Goal: Task Accomplishment & Management: Manage account settings

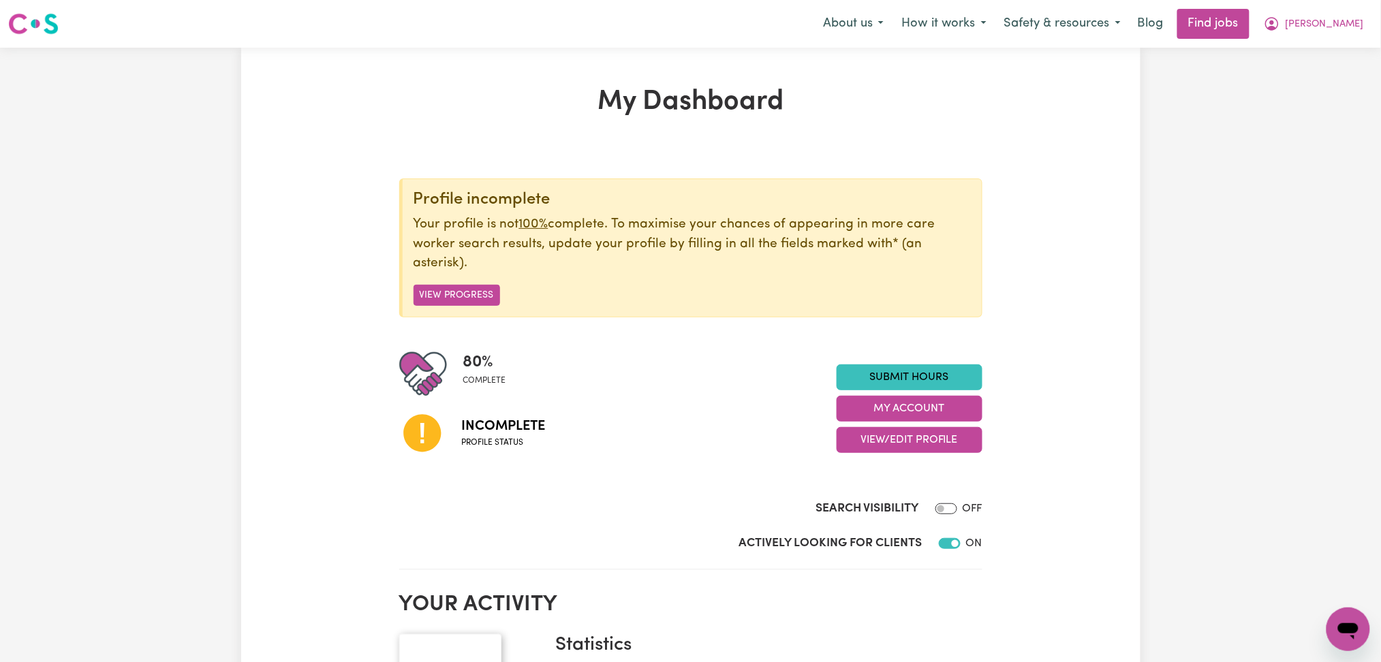
scroll to position [91, 0]
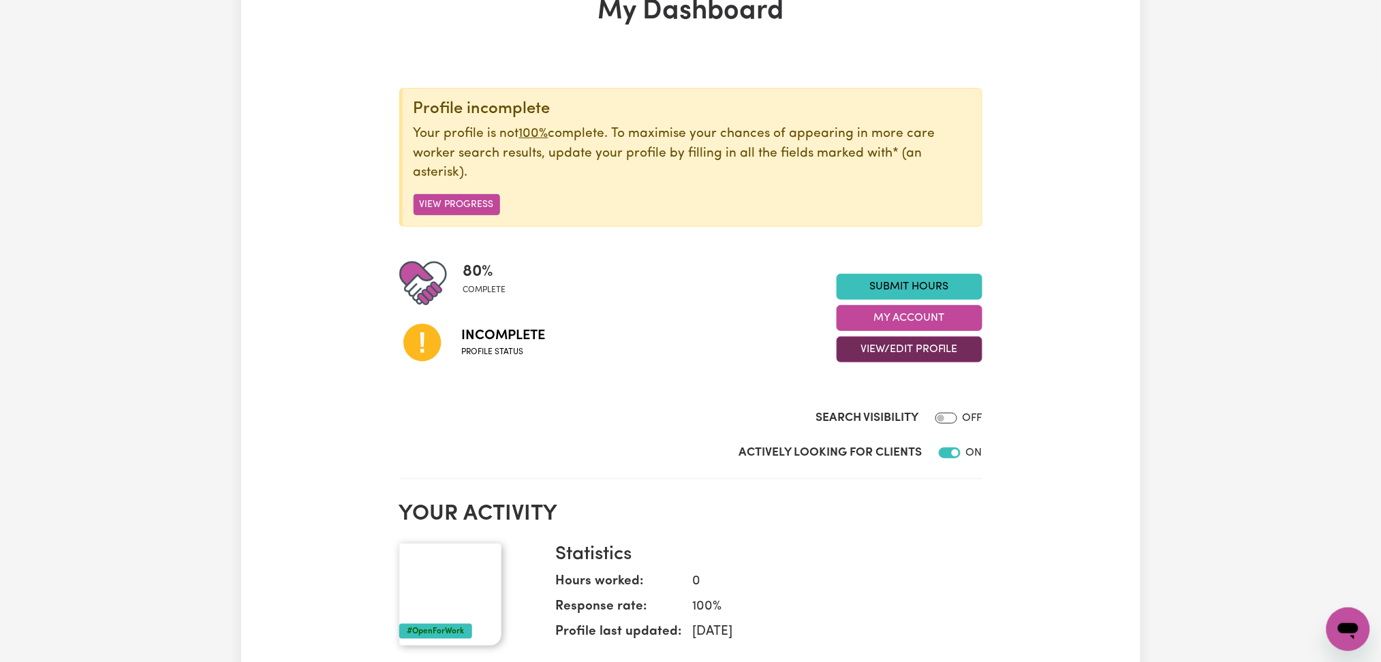
click at [870, 350] on button "View/Edit Profile" at bounding box center [910, 350] width 146 height 26
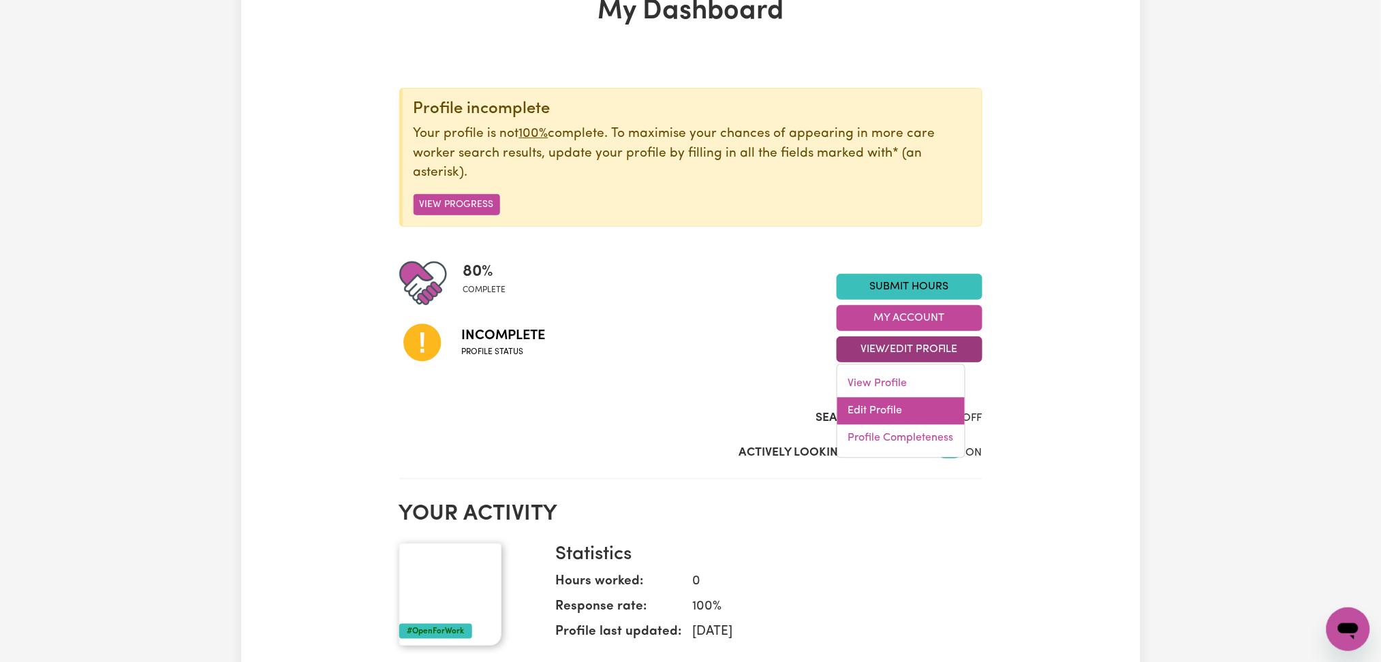
click at [869, 405] on link "Edit Profile" at bounding box center [900, 411] width 127 height 27
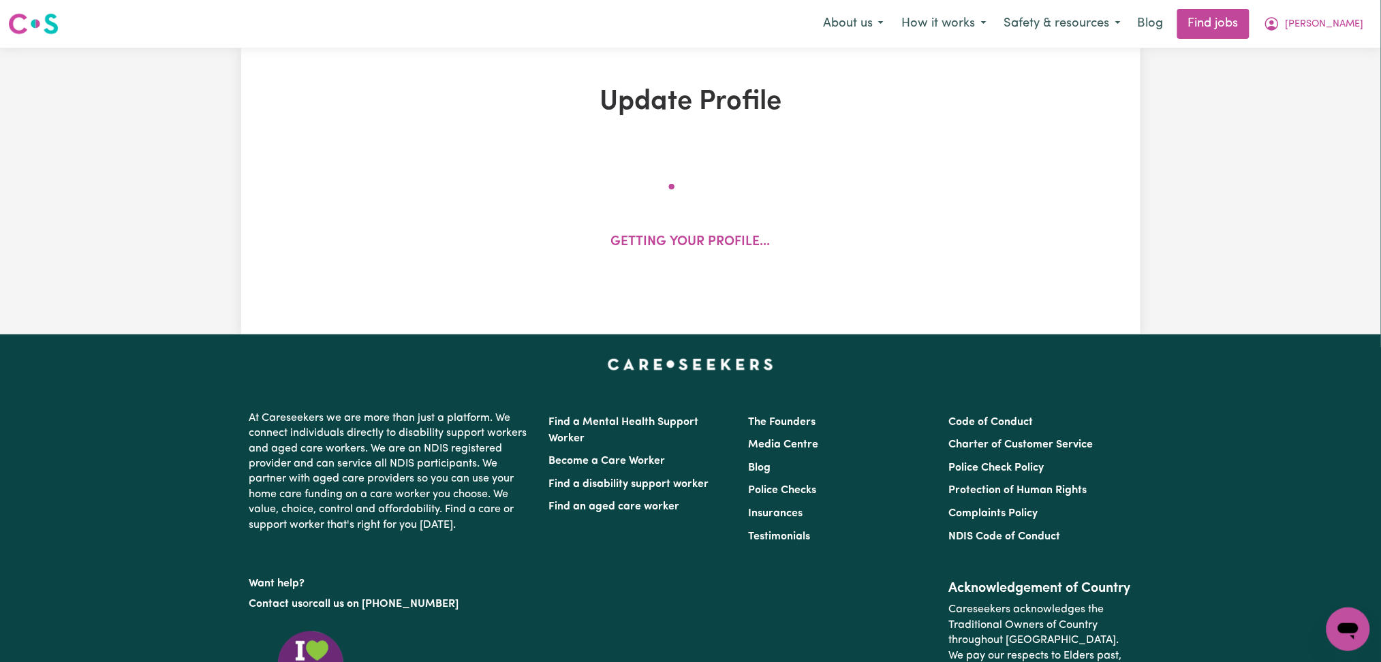
select select "[DEMOGRAPHIC_DATA]"
select select "Student Visa"
select select "Studying a healthcare related degree or qualification"
select select "45"
select select "55"
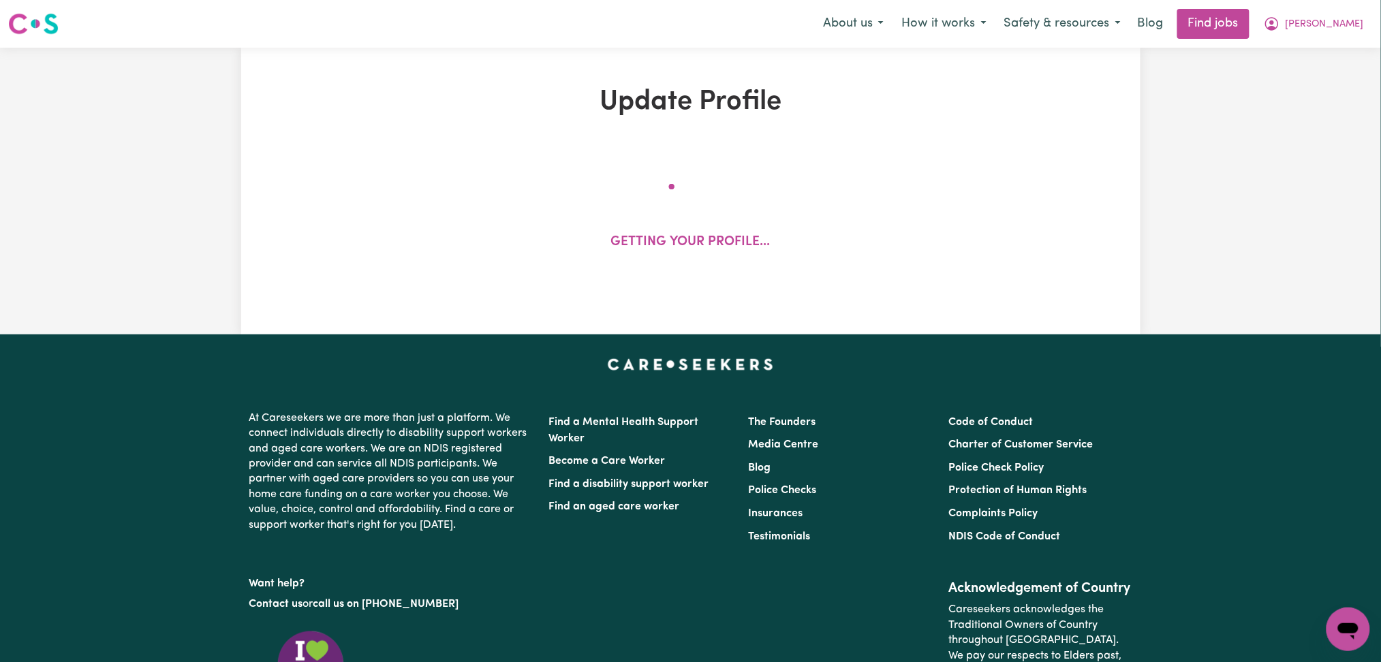
select select "85"
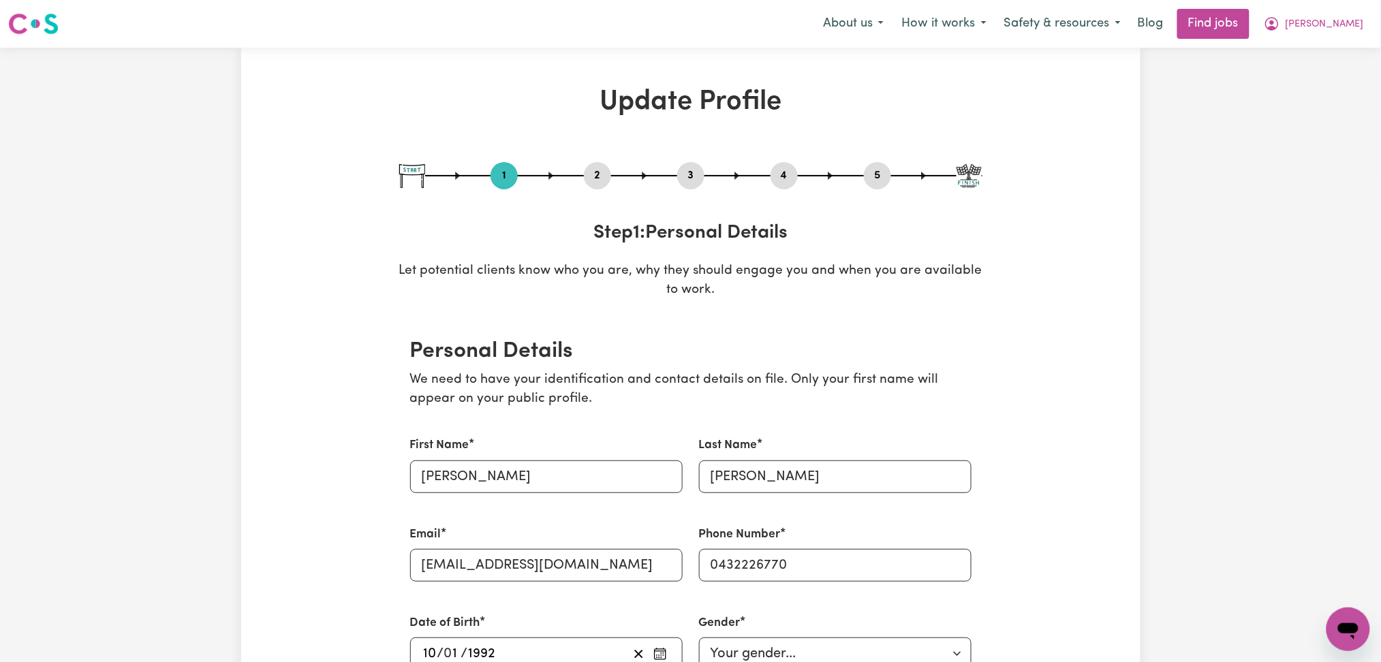
click at [590, 181] on button "2" at bounding box center [597, 176] width 27 height 18
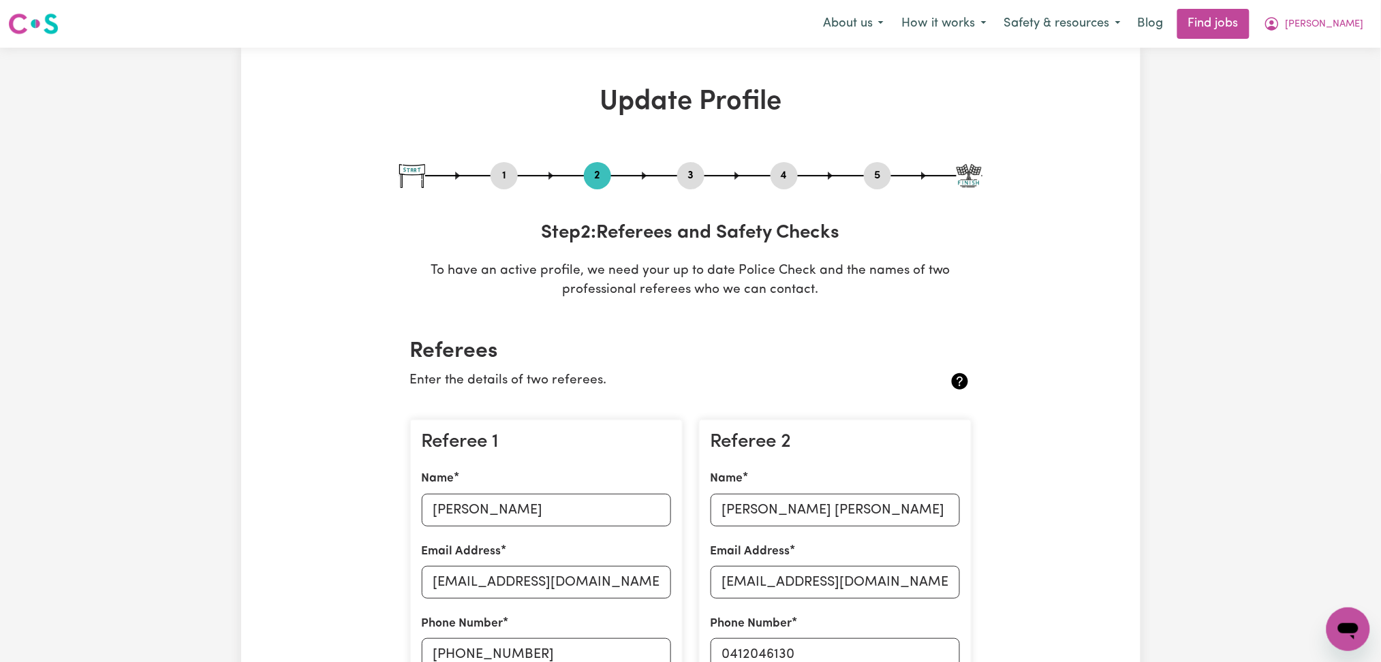
scroll to position [181, 0]
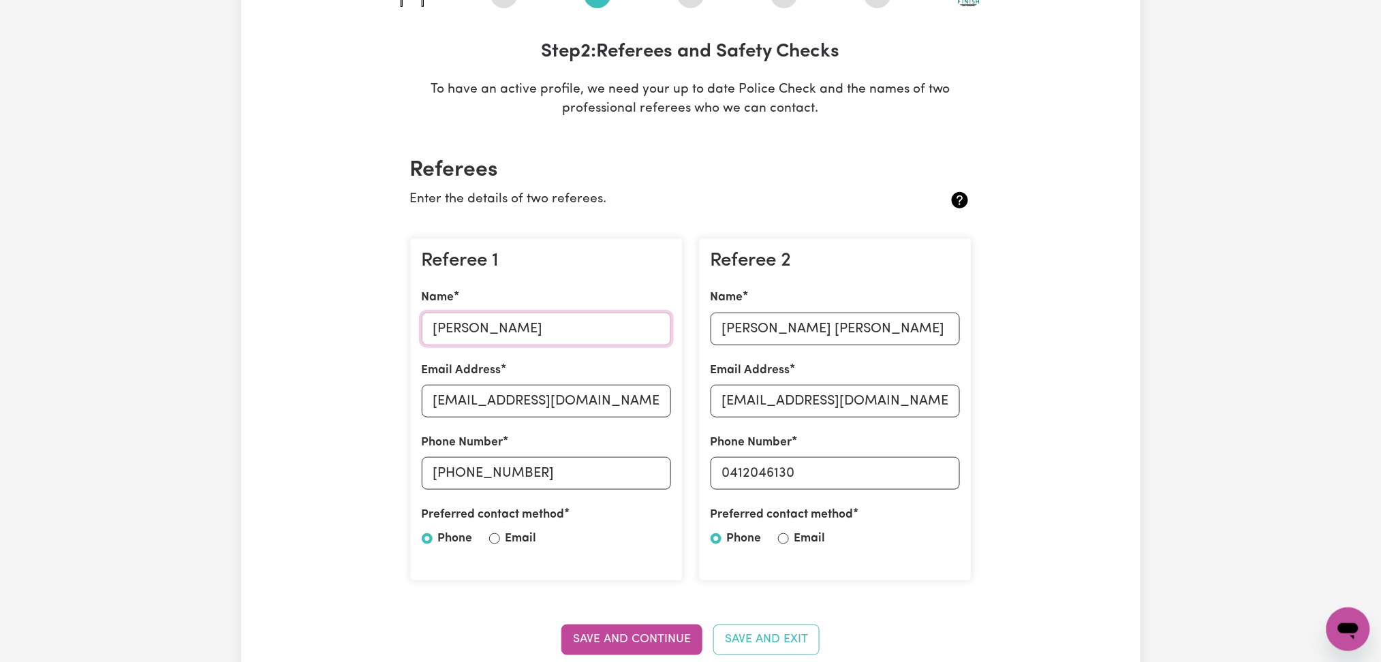
click at [482, 329] on input "[PERSON_NAME]" at bounding box center [546, 329] width 249 height 33
click at [545, 407] on input "[EMAIL_ADDRESS][DOMAIN_NAME]" at bounding box center [546, 401] width 249 height 33
drag, startPoint x: 459, startPoint y: 470, endPoint x: 608, endPoint y: 470, distance: 149.9
click at [608, 470] on input "[PHONE_NUMBER]" at bounding box center [546, 473] width 249 height 33
click at [824, 311] on div "Name [PERSON_NAME] [PERSON_NAME]" at bounding box center [835, 317] width 249 height 56
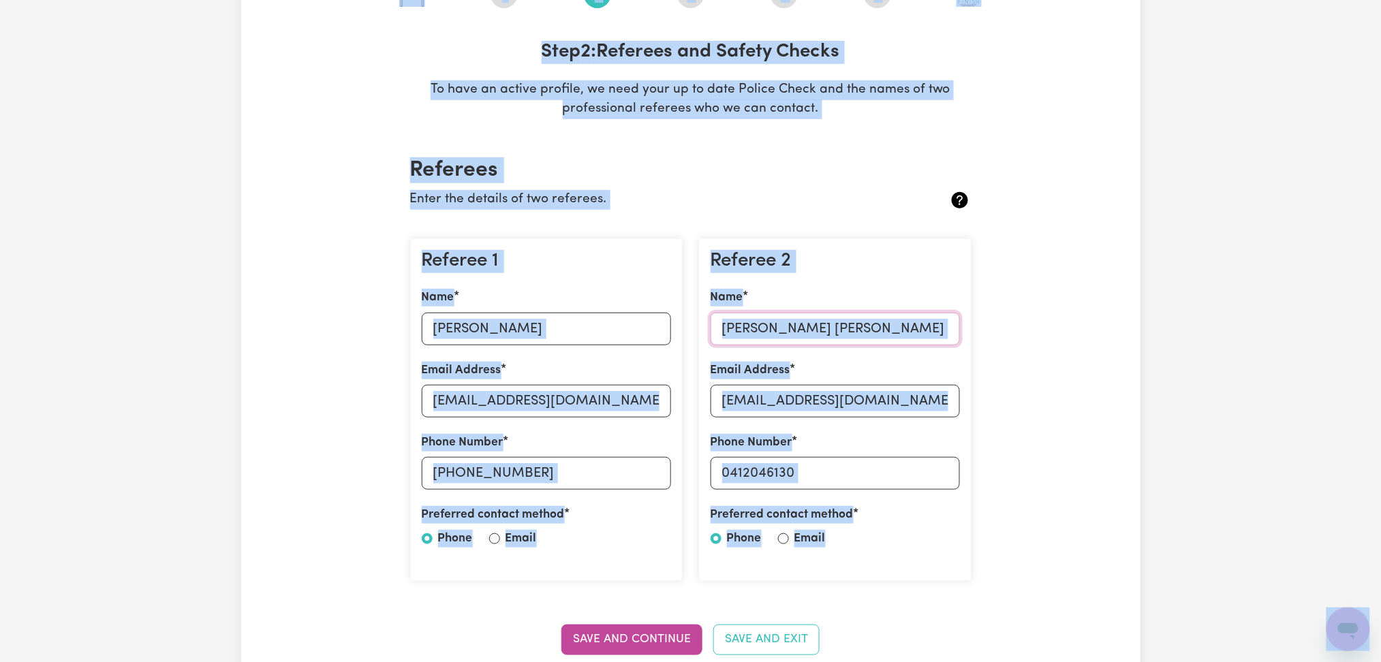
click at [820, 330] on input "[PERSON_NAME] [PERSON_NAME]" at bounding box center [835, 329] width 249 height 33
click at [789, 333] on input "[PERSON_NAME] [PERSON_NAME]" at bounding box center [835, 329] width 249 height 33
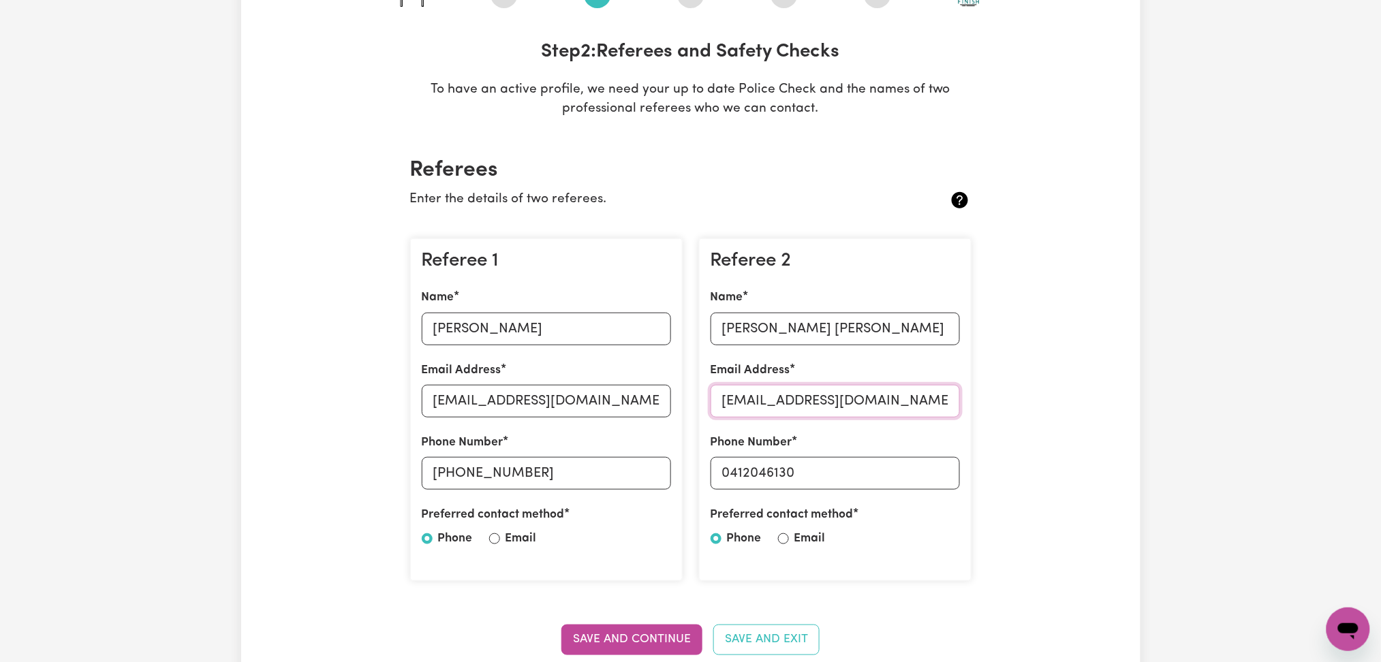
click at [794, 390] on input "[EMAIL_ADDRESS][DOMAIN_NAME]" at bounding box center [835, 401] width 249 height 33
drag, startPoint x: 730, startPoint y: 471, endPoint x: 894, endPoint y: 471, distance: 163.5
click at [894, 471] on input "0412046130" at bounding box center [835, 473] width 249 height 33
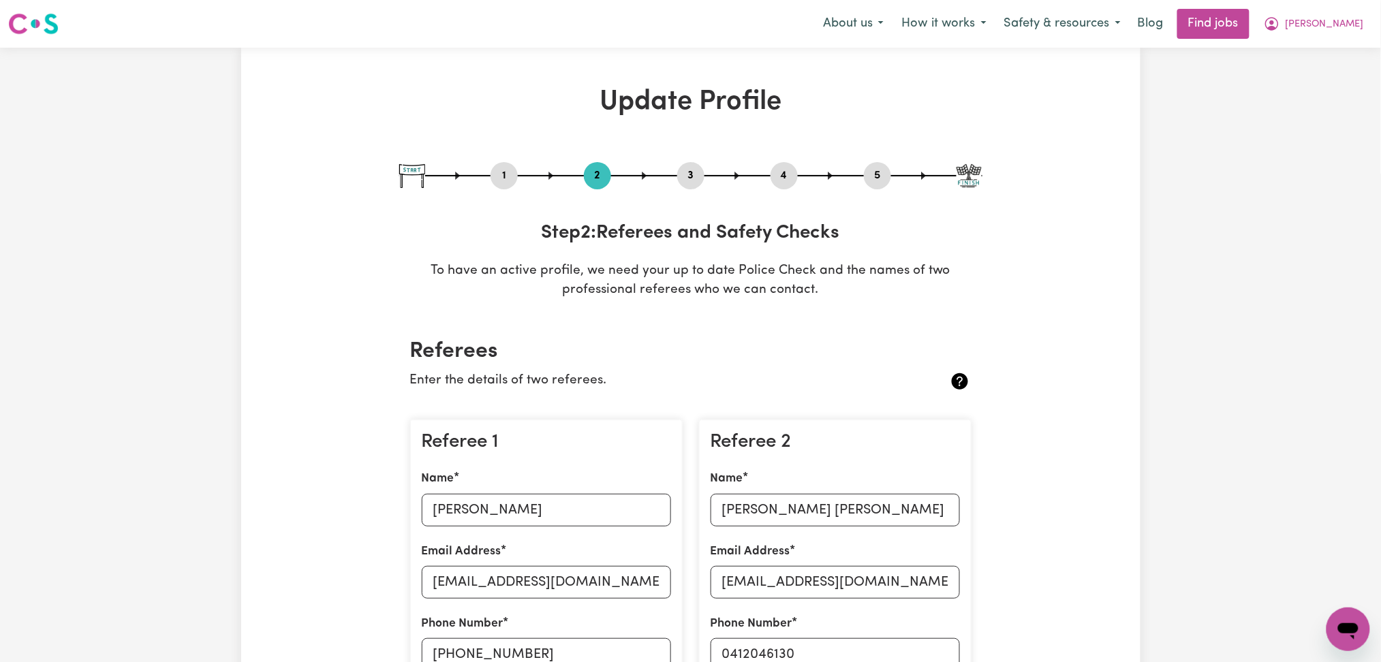
drag, startPoint x: 691, startPoint y: 176, endPoint x: 728, endPoint y: 176, distance: 36.8
click at [691, 176] on button "3" at bounding box center [690, 176] width 27 height 18
select select "Certificate III (Individual Support)"
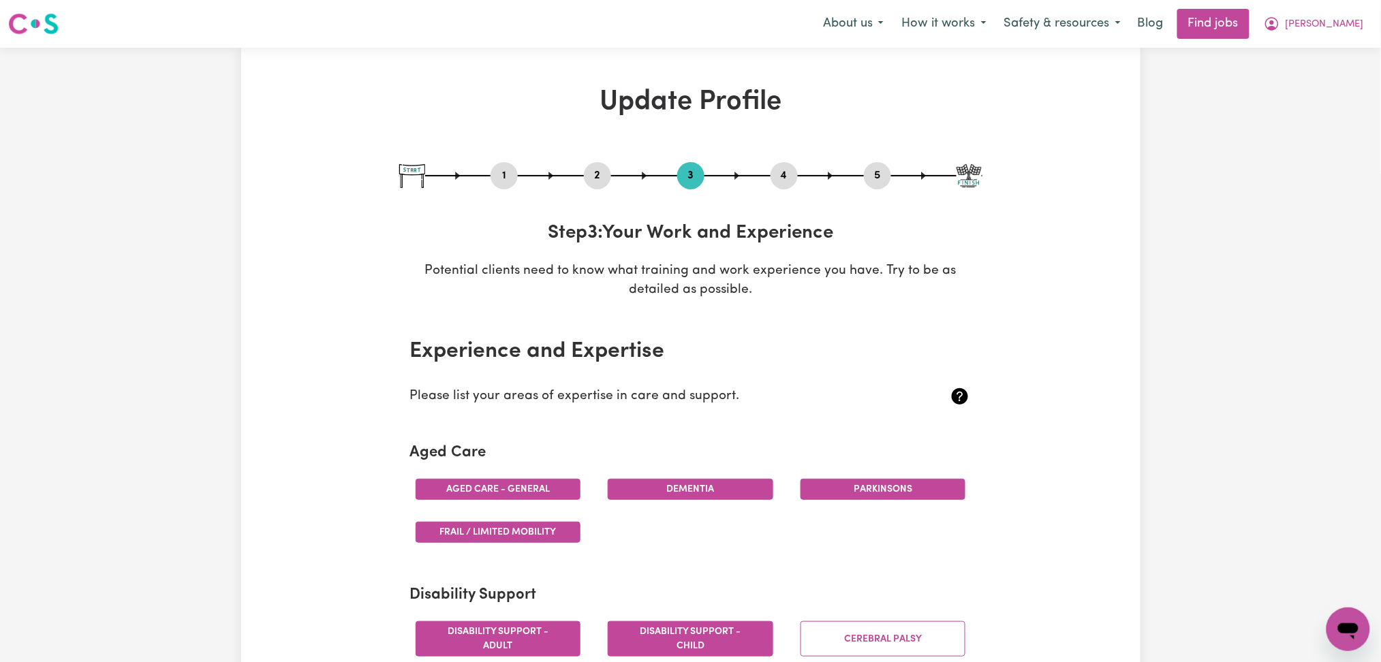
click at [786, 174] on button "4" at bounding box center [784, 176] width 27 height 18
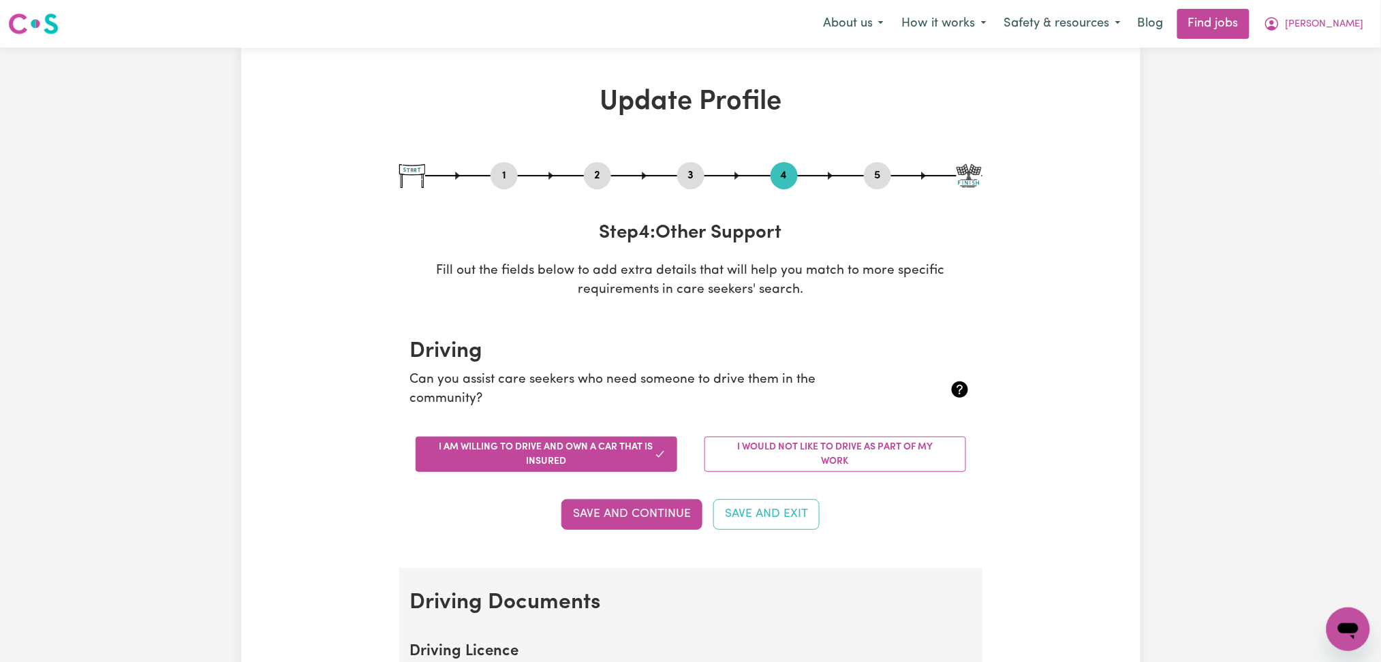
click at [871, 180] on button "5" at bounding box center [877, 176] width 27 height 18
select select "I am providing services privately on my own"
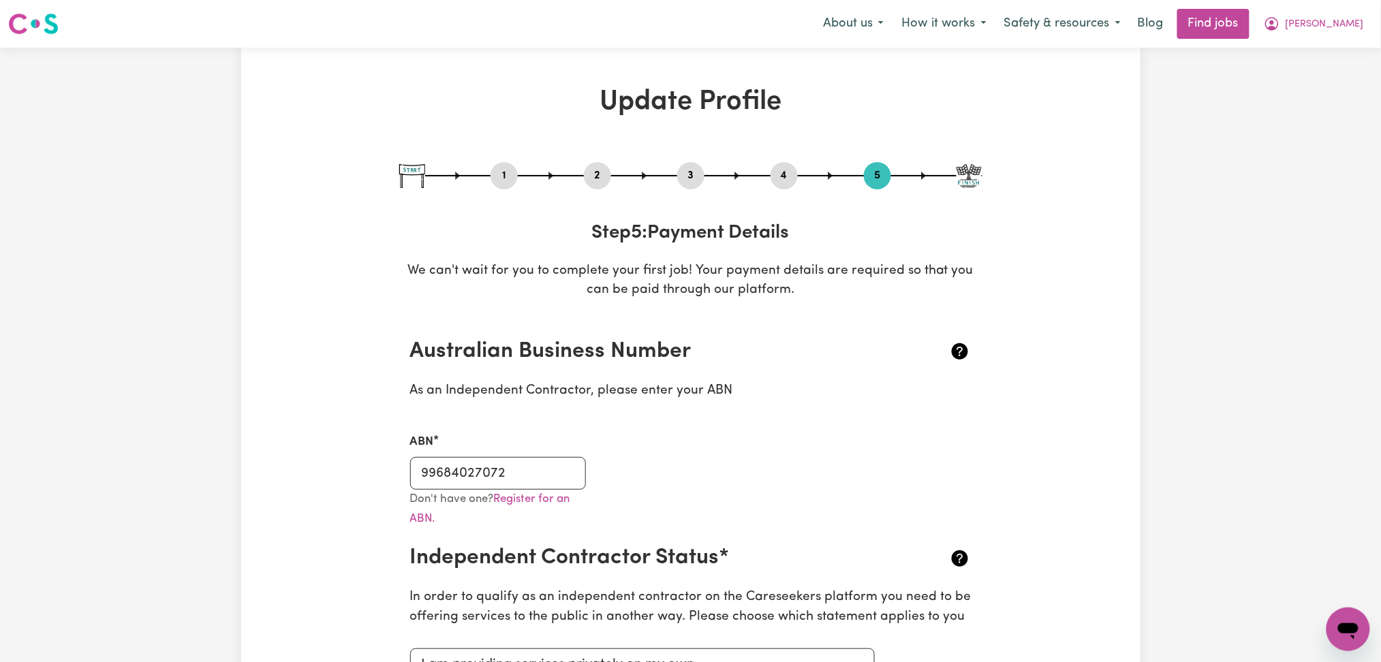
click at [494, 490] on p "Don't have one? Register for an ABN." at bounding box center [498, 510] width 176 height 40
click at [495, 478] on input "99684027072" at bounding box center [498, 473] width 176 height 33
click at [694, 174] on button "3" at bounding box center [690, 176] width 27 height 18
select select "Certificate III (Individual Support)"
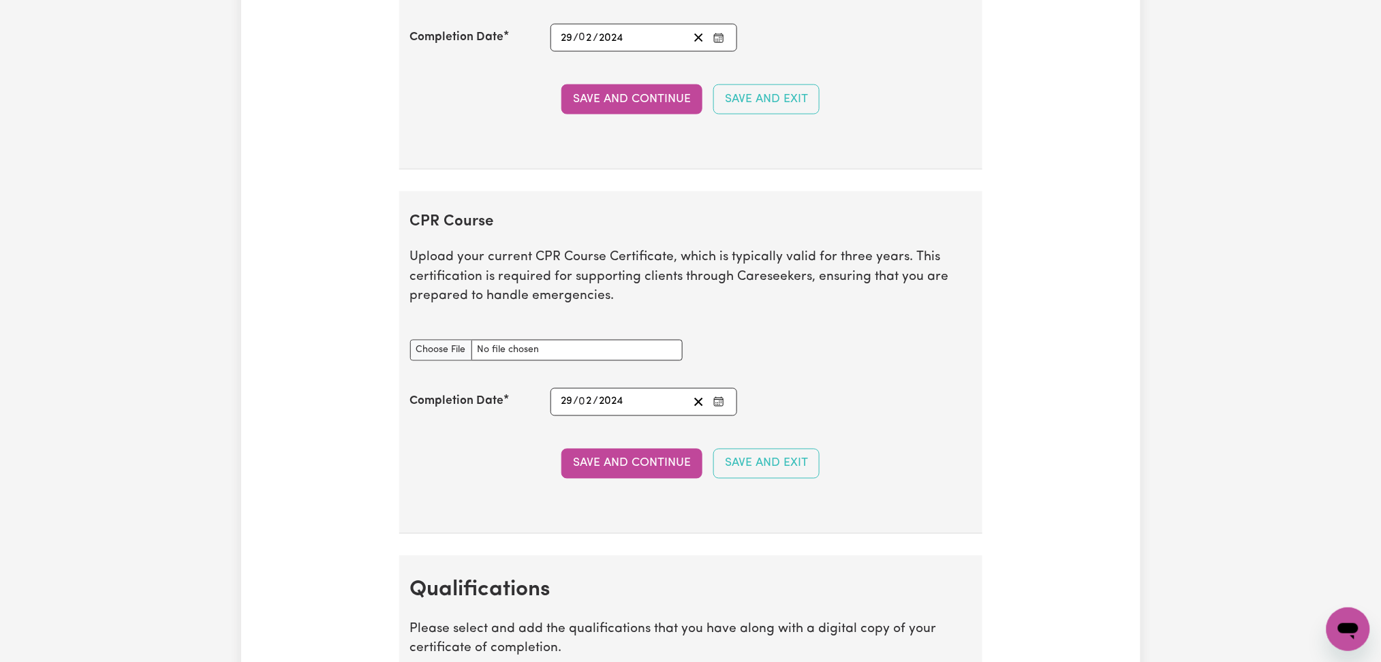
scroll to position [2361, 0]
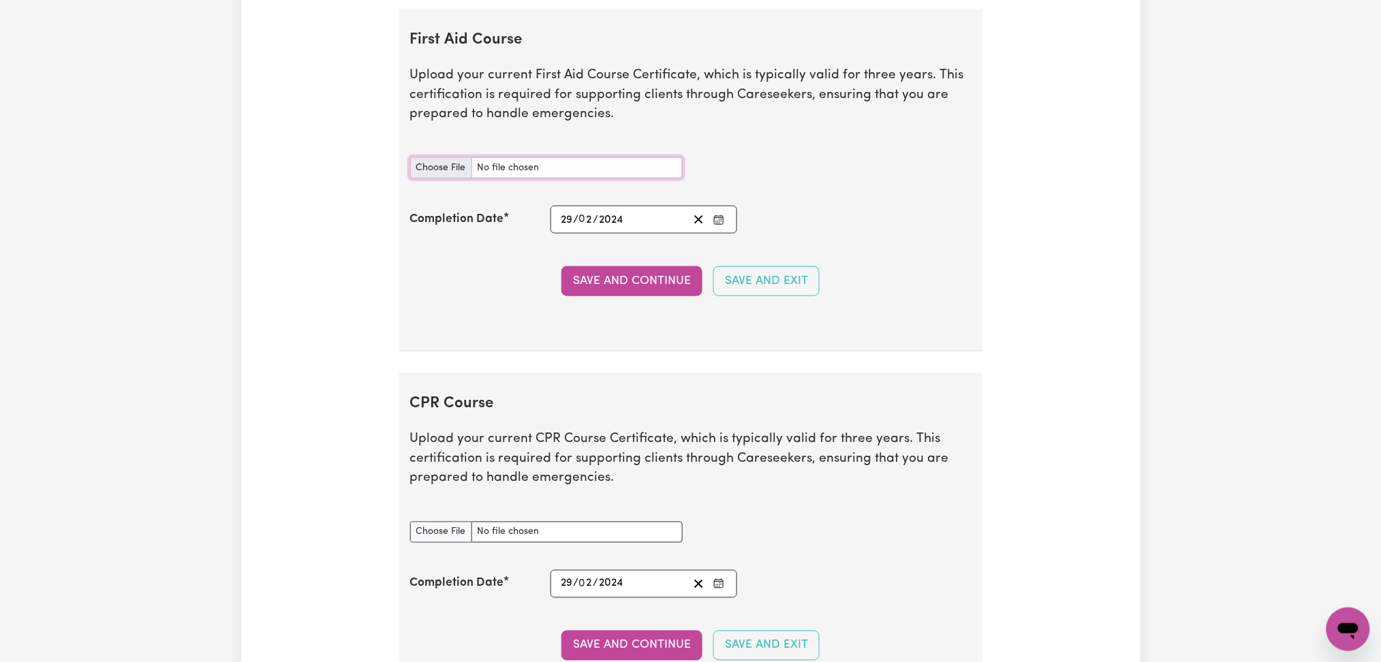
click at [440, 170] on input "First Aid Course document" at bounding box center [546, 167] width 273 height 21
type input "C:\fakepath\[PERSON_NAME] CPR and First Aid Certificate 29022024.pdf"
click at [649, 283] on button "Save and Continue" at bounding box center [631, 281] width 141 height 30
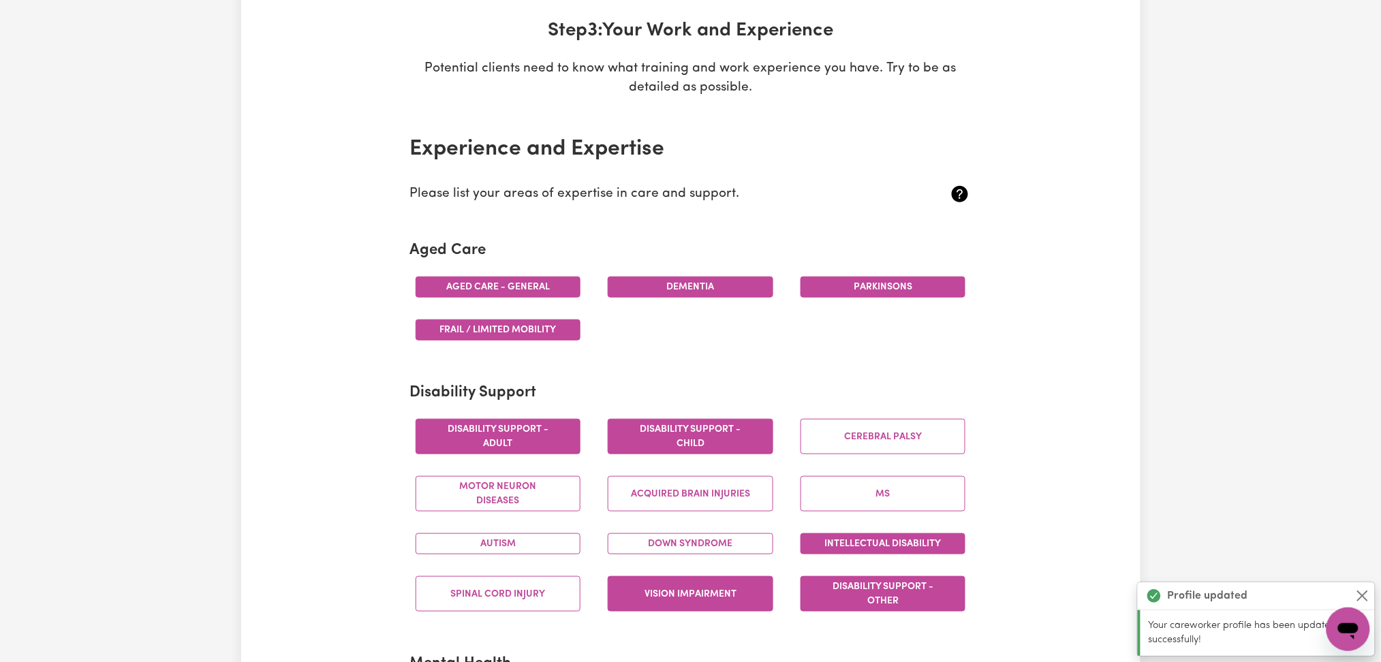
scroll to position [0, 0]
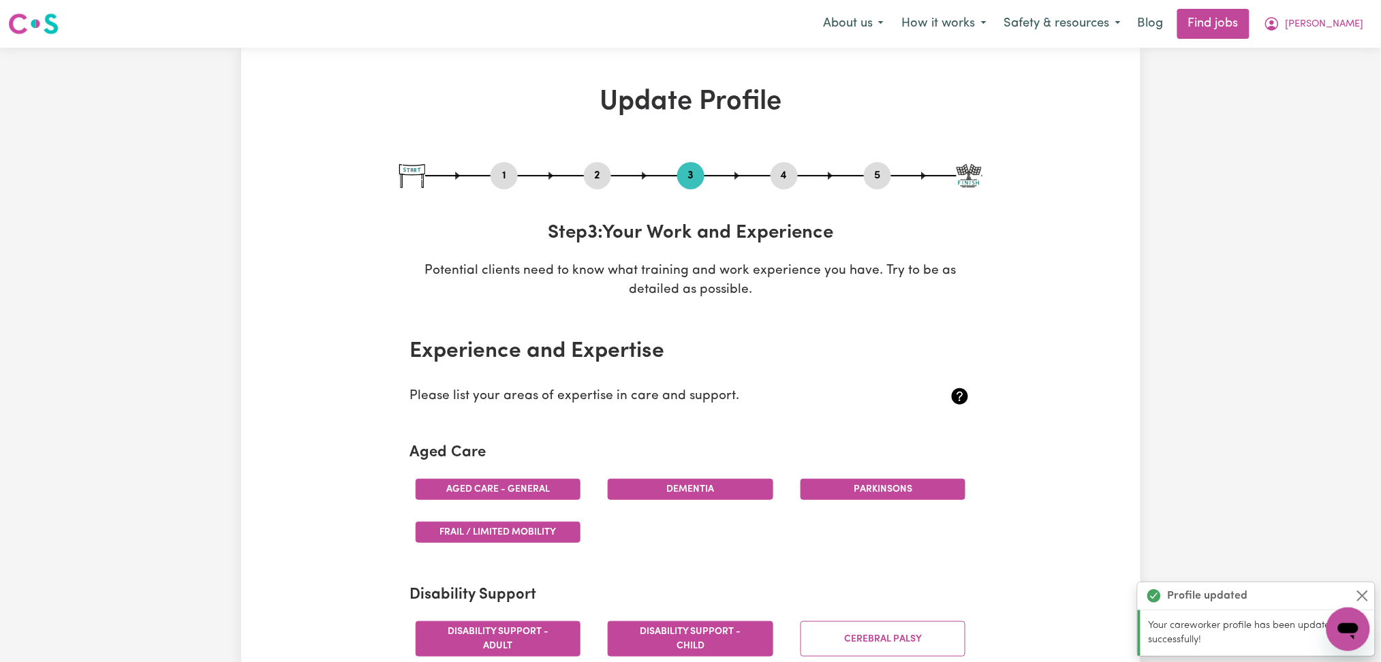
click at [873, 178] on button "5" at bounding box center [877, 176] width 27 height 18
select select "I am providing services privately on my own"
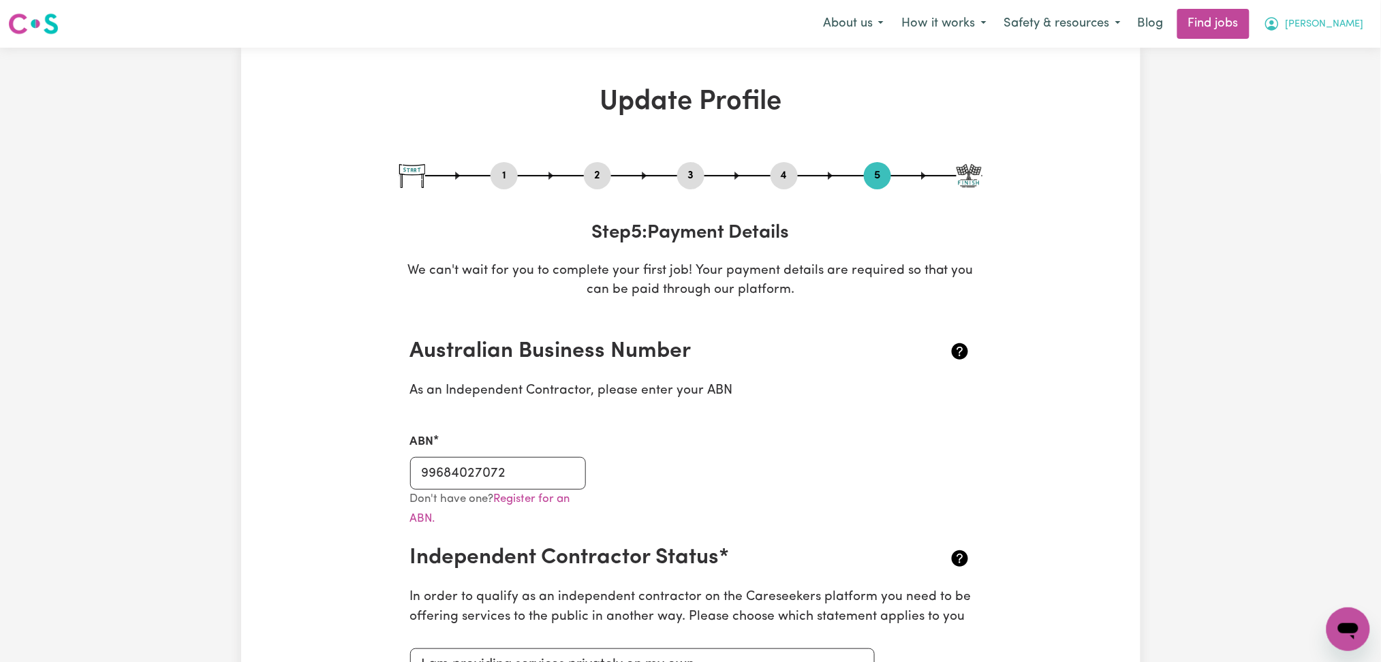
click at [1350, 30] on span "[PERSON_NAME]" at bounding box center [1325, 24] width 78 height 15
click at [1333, 69] on link "My Dashboard" at bounding box center [1318, 78] width 108 height 26
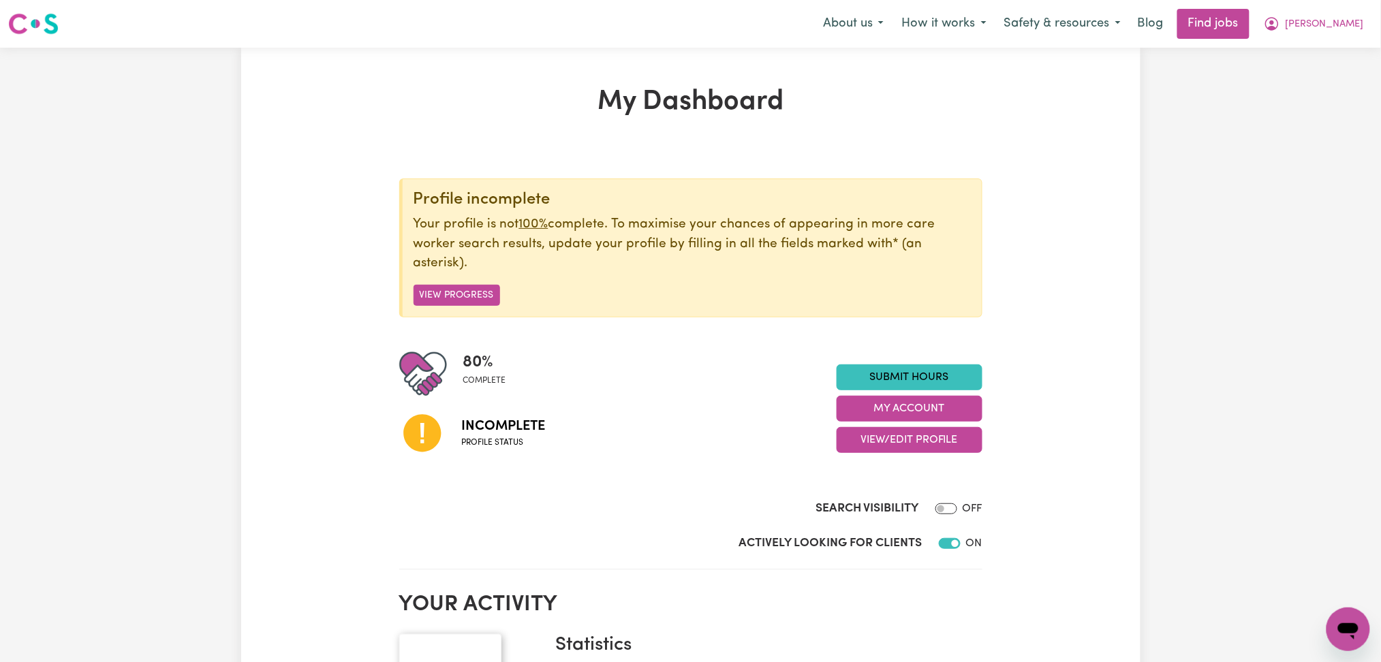
scroll to position [181, 0]
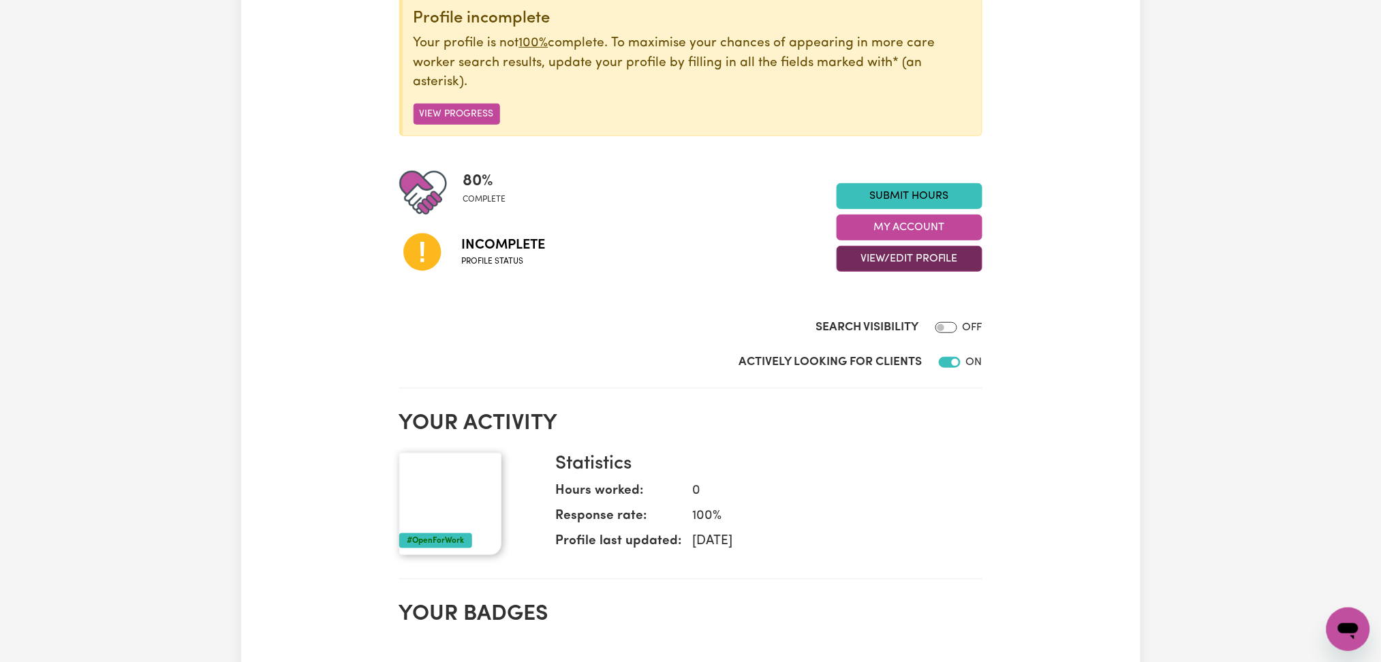
click at [927, 262] on button "View/Edit Profile" at bounding box center [910, 259] width 146 height 26
click at [899, 344] on link "Profile Completeness" at bounding box center [900, 348] width 127 height 27
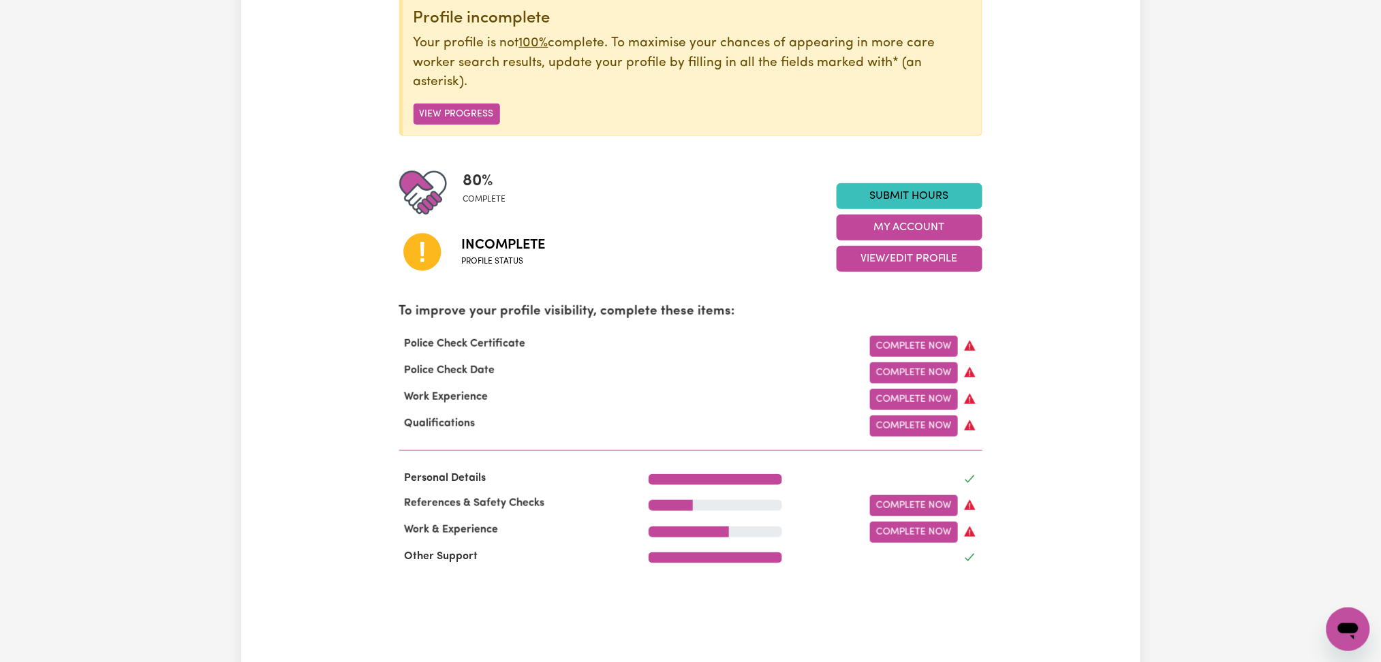
scroll to position [0, 0]
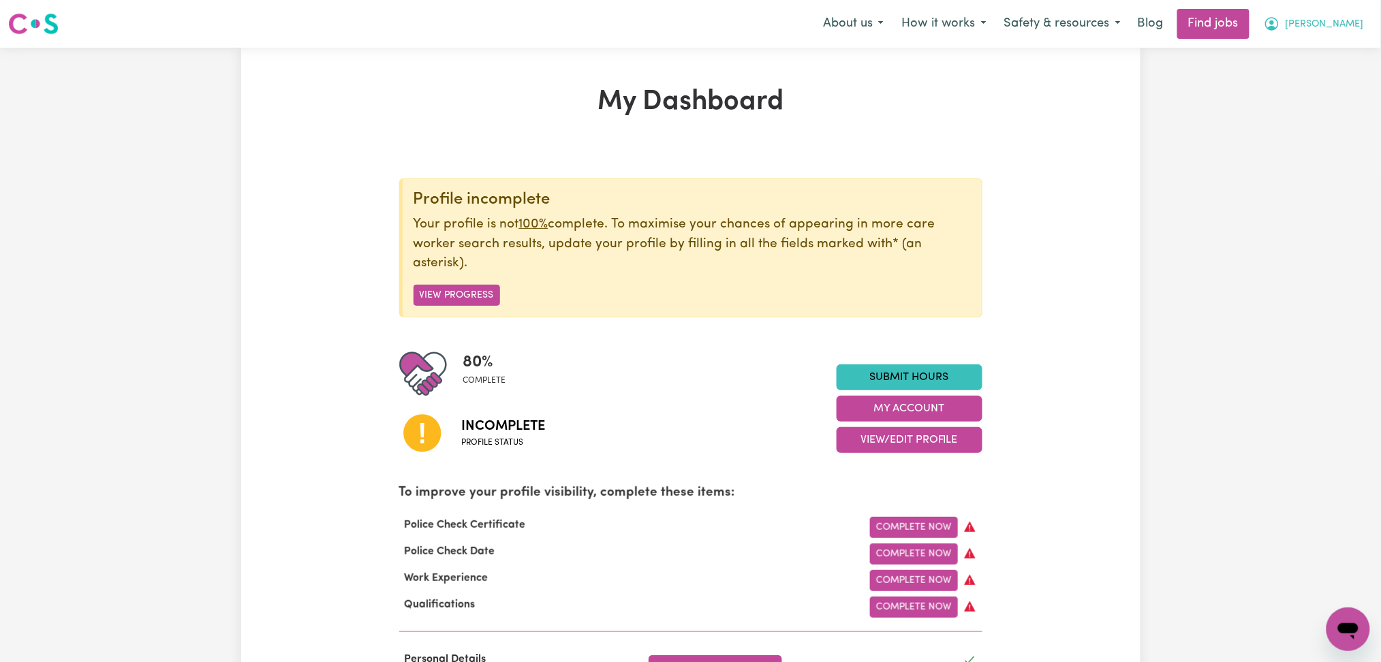
drag, startPoint x: 1365, startPoint y: 47, endPoint x: 1360, endPoint y: 27, distance: 20.5
click at [1364, 35] on nav "Menu About us How it works Safety & resources Blog Find jobs [PERSON_NAME]" at bounding box center [690, 24] width 1381 height 48
click at [1360, 27] on button "[PERSON_NAME]" at bounding box center [1314, 24] width 118 height 29
click at [1311, 97] on link "Logout" at bounding box center [1318, 104] width 108 height 26
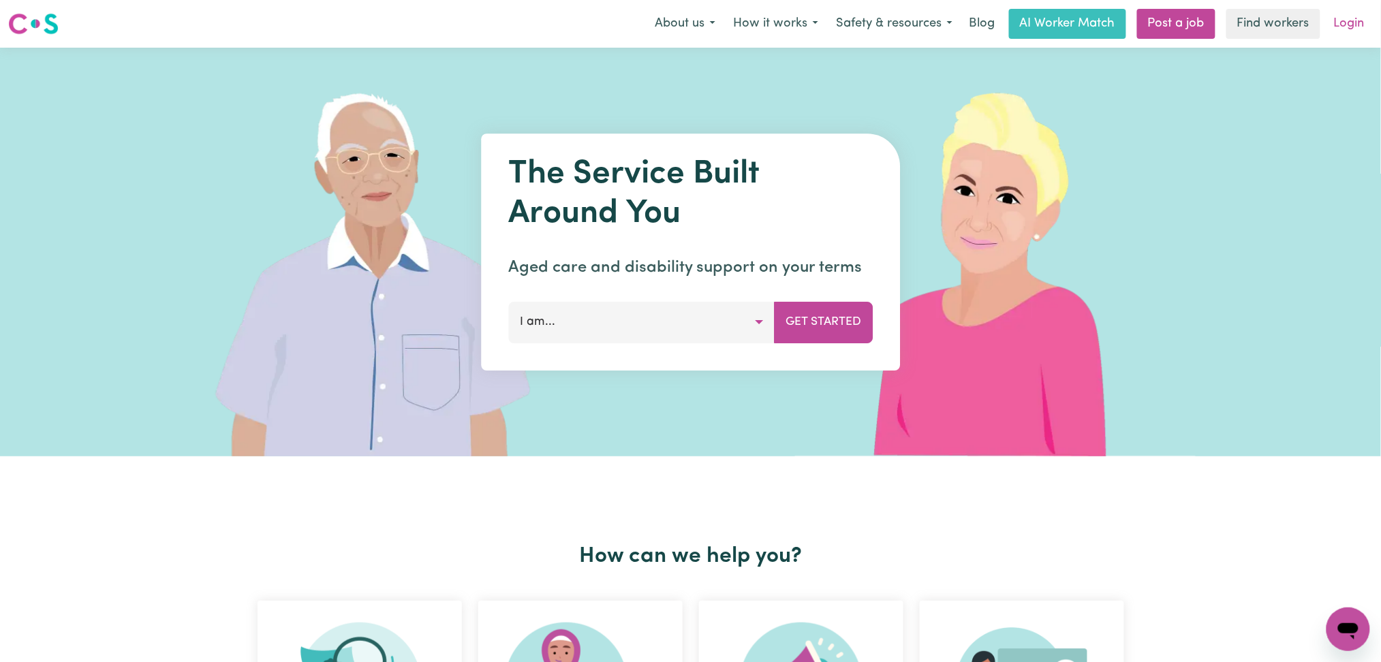
click at [1345, 26] on link "Login" at bounding box center [1349, 24] width 47 height 30
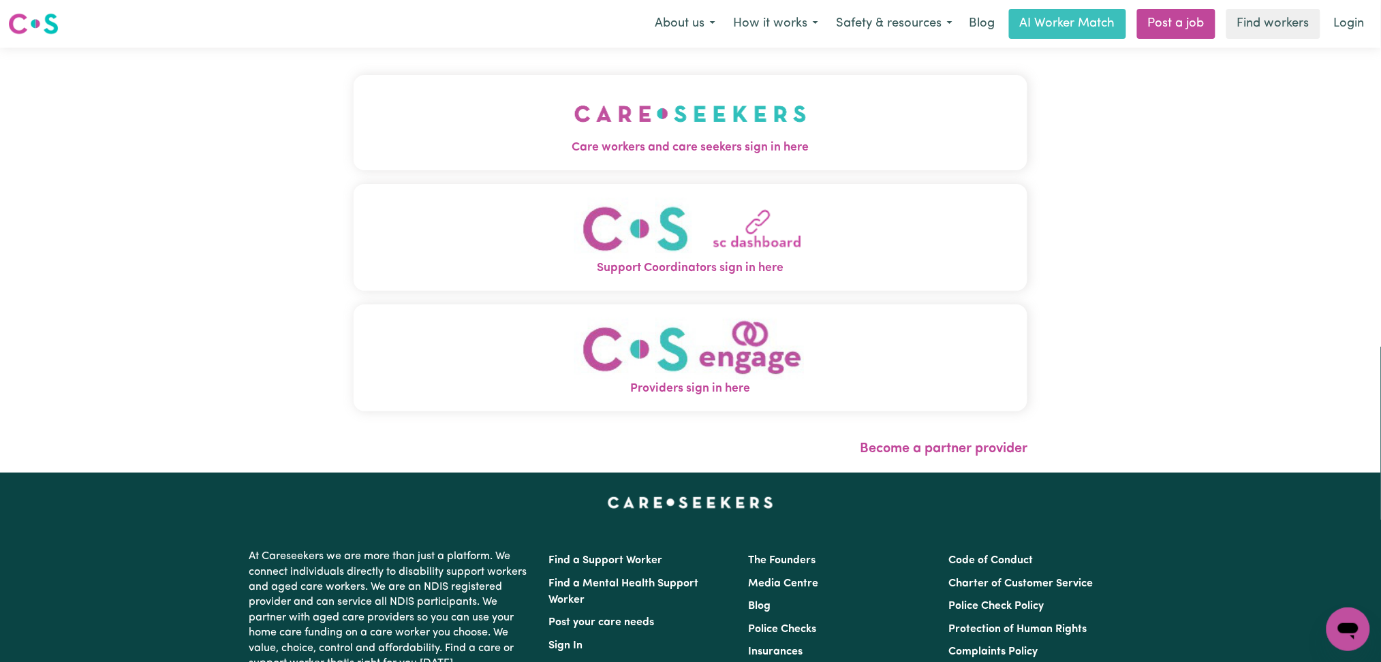
click at [574, 125] on img "Care workers and care seekers sign in here" at bounding box center [690, 114] width 232 height 50
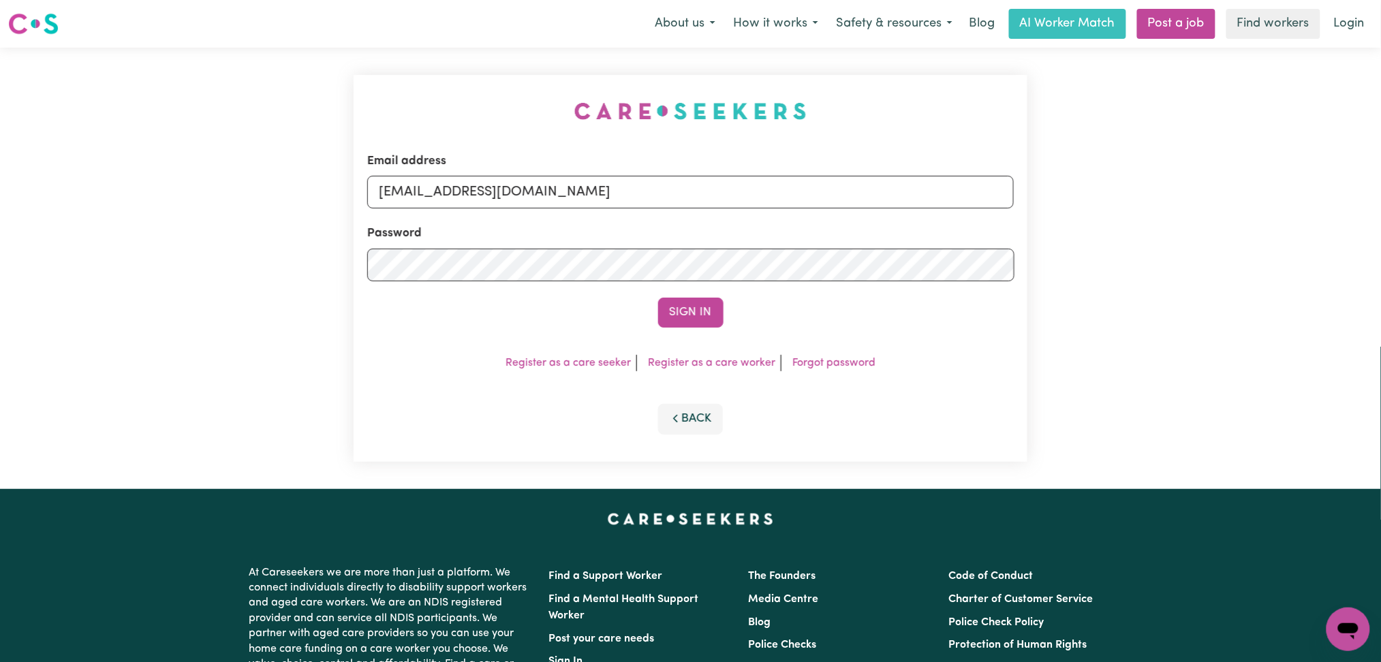
click at [506, 187] on div "Email address [EMAIL_ADDRESS][DOMAIN_NAME] Password Sign In Register as a care …" at bounding box center [690, 268] width 691 height 441
drag, startPoint x: 506, startPoint y: 189, endPoint x: 461, endPoint y: 207, distance: 47.7
click at [506, 189] on input "[EMAIL_ADDRESS][DOMAIN_NAME]" at bounding box center [690, 192] width 647 height 33
click at [448, 187] on input "Superuser~[EMAIL_ADDRESS][DOMAIN_NAME]" at bounding box center [690, 192] width 647 height 33
click at [451, 187] on input "Superuser~[EMAIL_ADDRESS][DOMAIN_NAME]" at bounding box center [690, 192] width 647 height 33
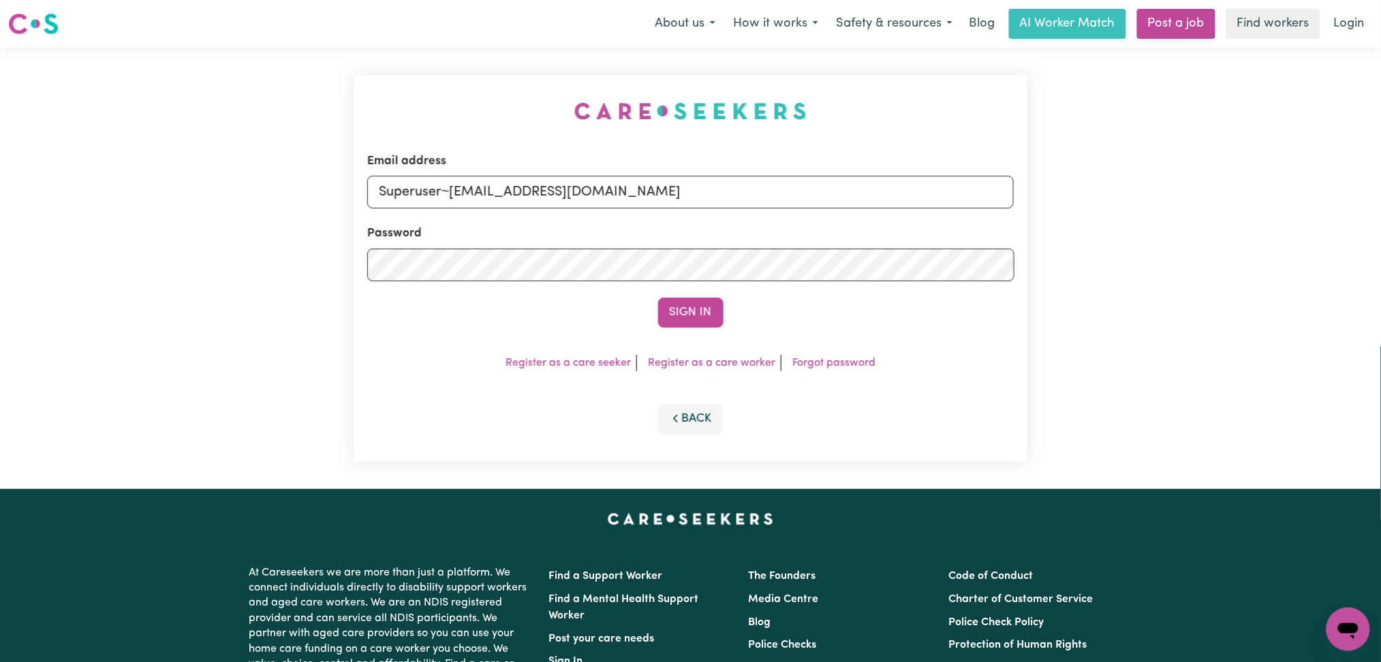
drag, startPoint x: 451, startPoint y: 185, endPoint x: 807, endPoint y: 185, distance: 356.3
click at [807, 185] on input "Superuser~[EMAIL_ADDRESS][DOMAIN_NAME]" at bounding box center [690, 192] width 647 height 33
type input "Superuser~[EMAIL_ADDRESS][DOMAIN_NAME]"
click at [687, 298] on button "Sign In" at bounding box center [690, 313] width 65 height 30
